Goal: Transaction & Acquisition: Purchase product/service

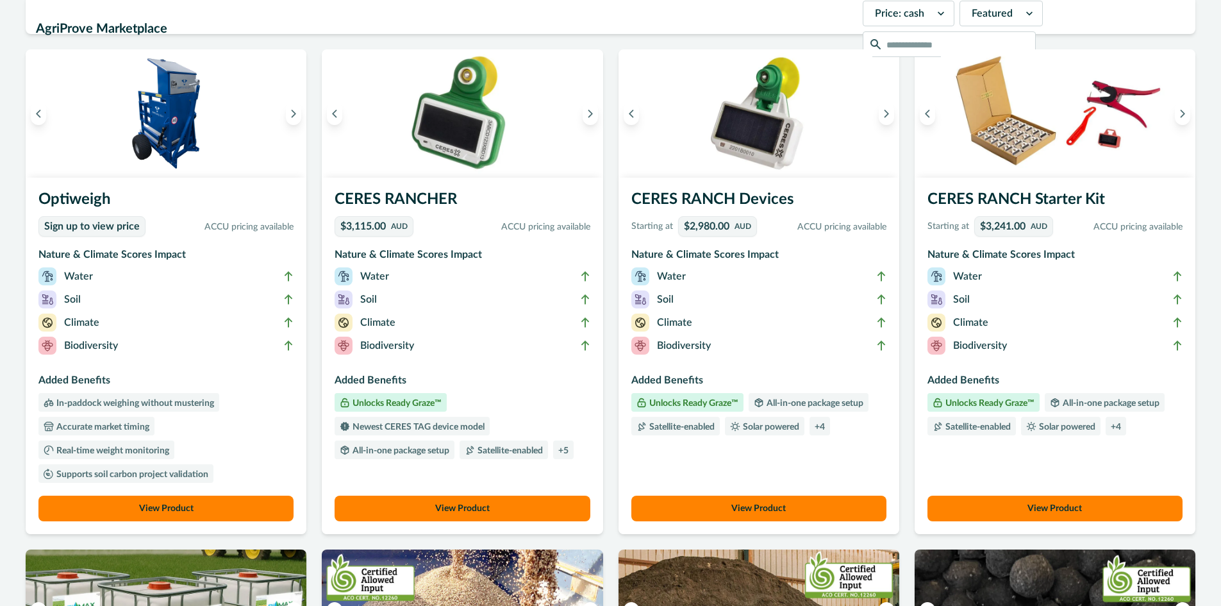
scroll to position [64, 0]
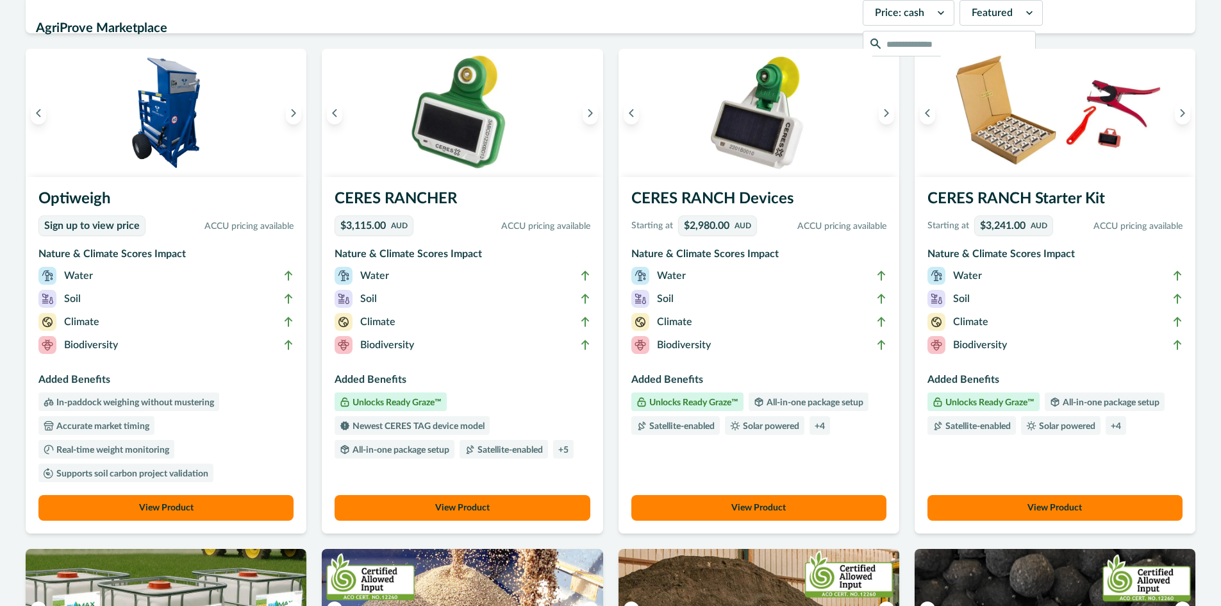
click at [212, 509] on button "View Product" at bounding box center [165, 508] width 255 height 26
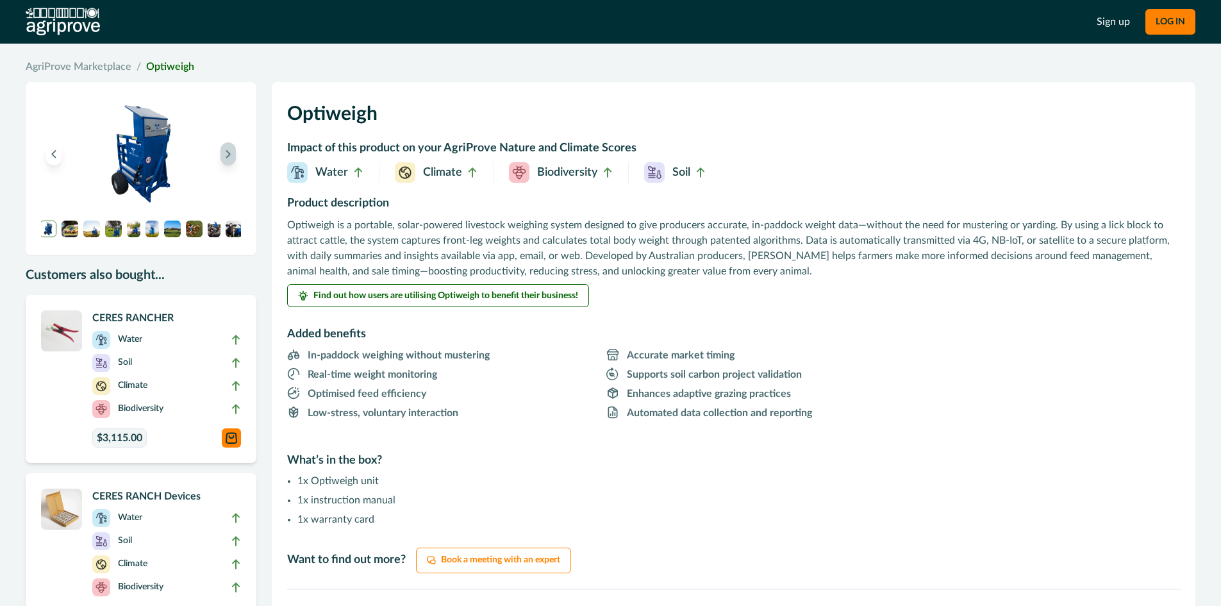
click at [230, 151] on icon "Next image" at bounding box center [228, 153] width 9 height 9
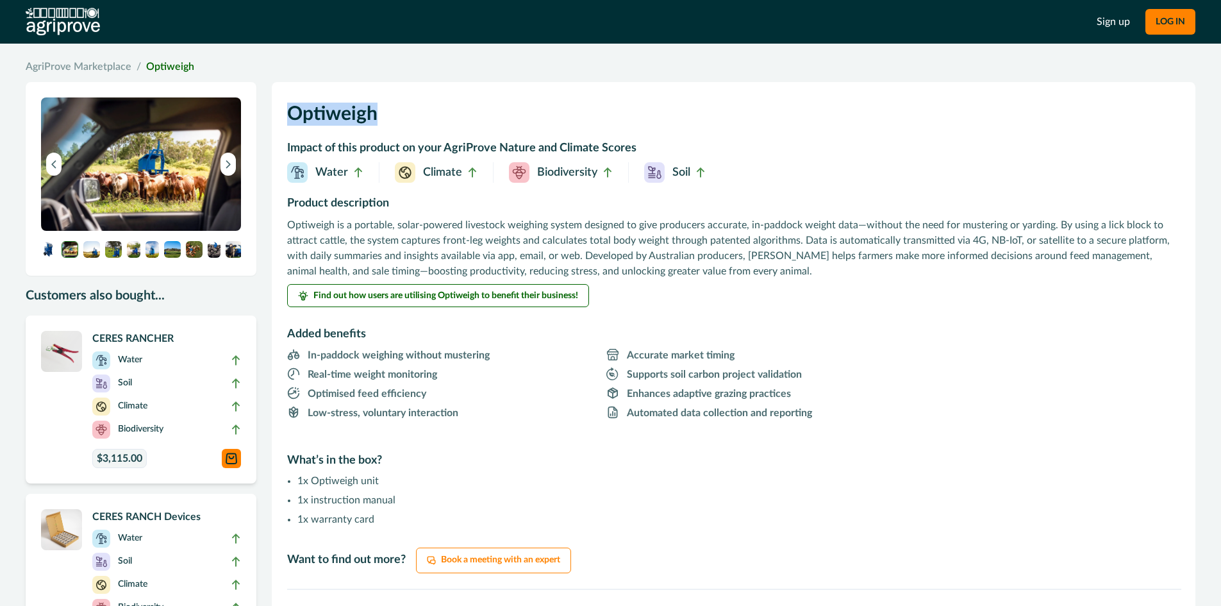
drag, startPoint x: 390, startPoint y: 112, endPoint x: 297, endPoint y: 110, distance: 92.3
click at [290, 109] on h1 "Optiweigh" at bounding box center [733, 117] width 893 height 41
copy h1 "Optiweigh"
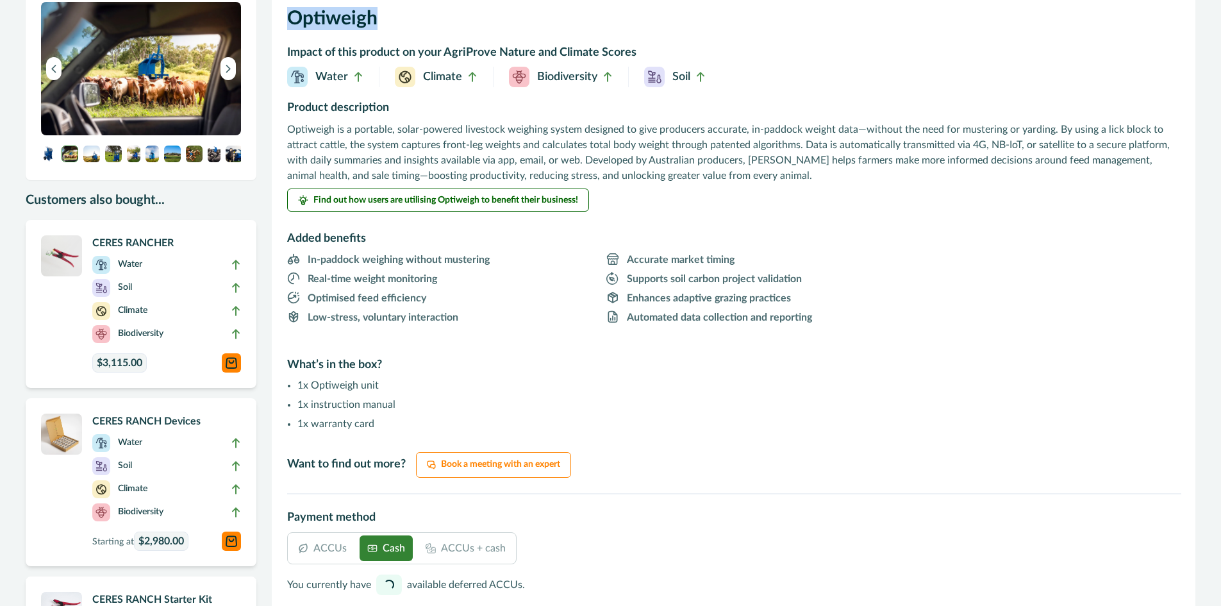
scroll to position [256, 0]
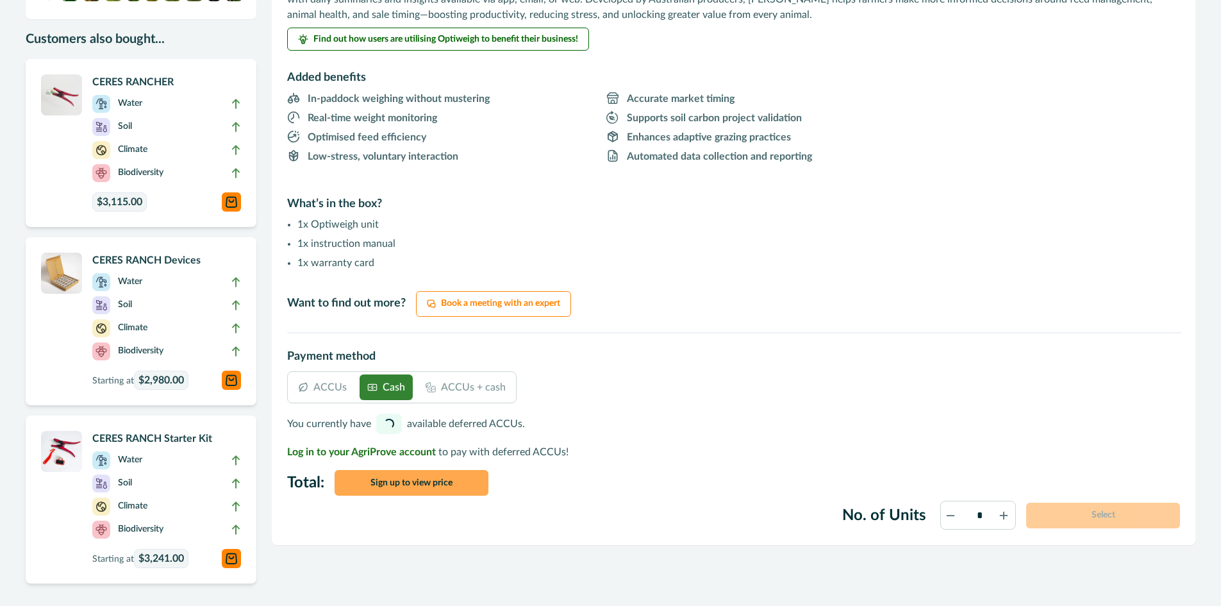
click at [416, 488] on button "Sign up to view price" at bounding box center [412, 483] width 154 height 26
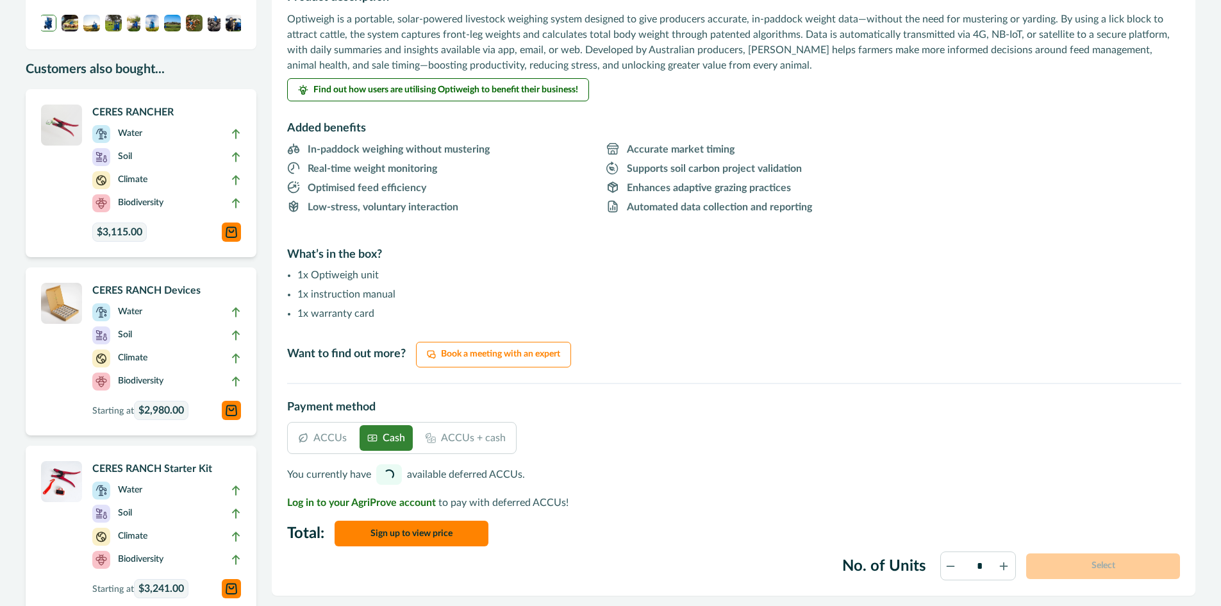
scroll to position [35, 0]
